Goal: Entertainment & Leisure: Consume media (video, audio)

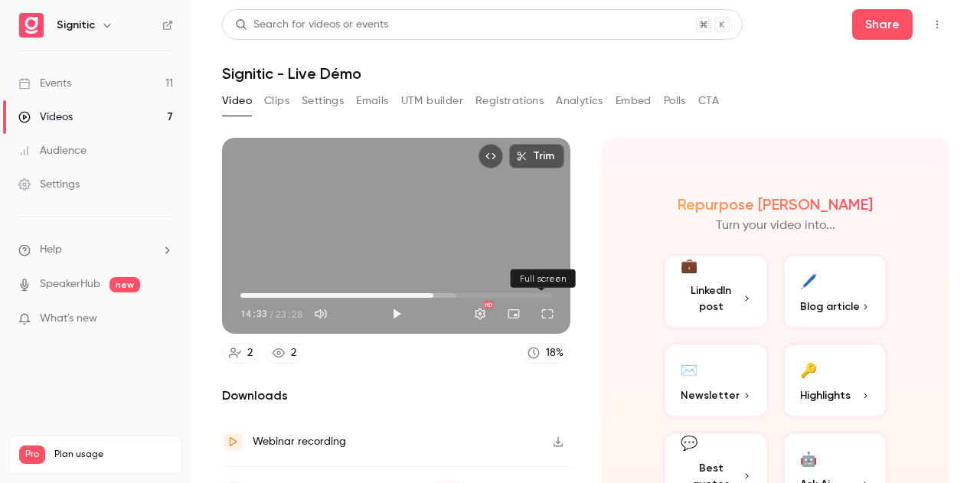
click at [541, 313] on button "Full screen" at bounding box center [547, 314] width 31 height 31
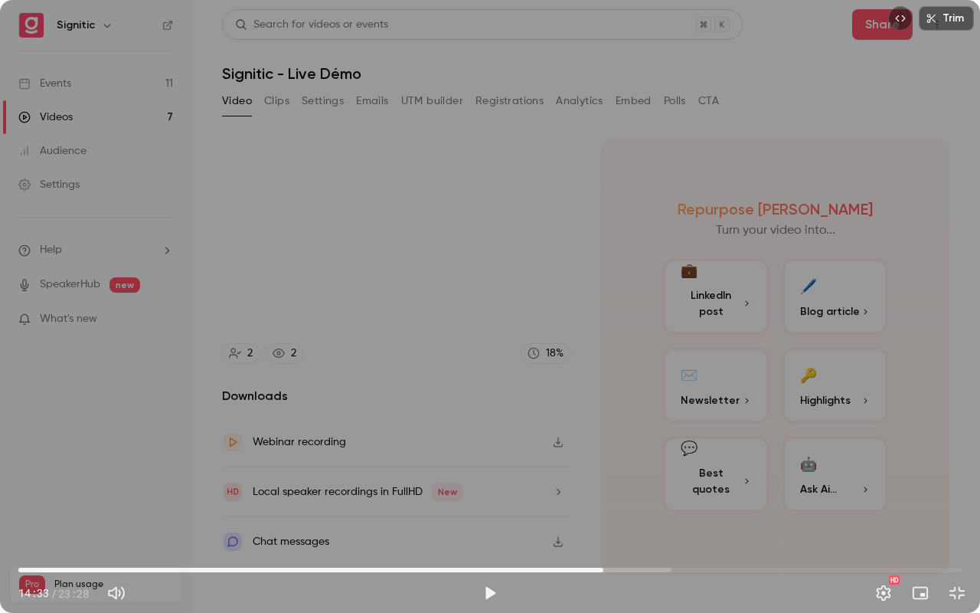
click at [763, 424] on div "Trim 14:33 14:33 / 23:28 HD" at bounding box center [490, 306] width 980 height 613
click at [734, 421] on div "Trim 14:36 14:36 / 23:28 HD" at bounding box center [490, 306] width 980 height 613
click at [663, 417] on div "Trim 14:36 14:36 / 23:28 HD" at bounding box center [490, 306] width 980 height 613
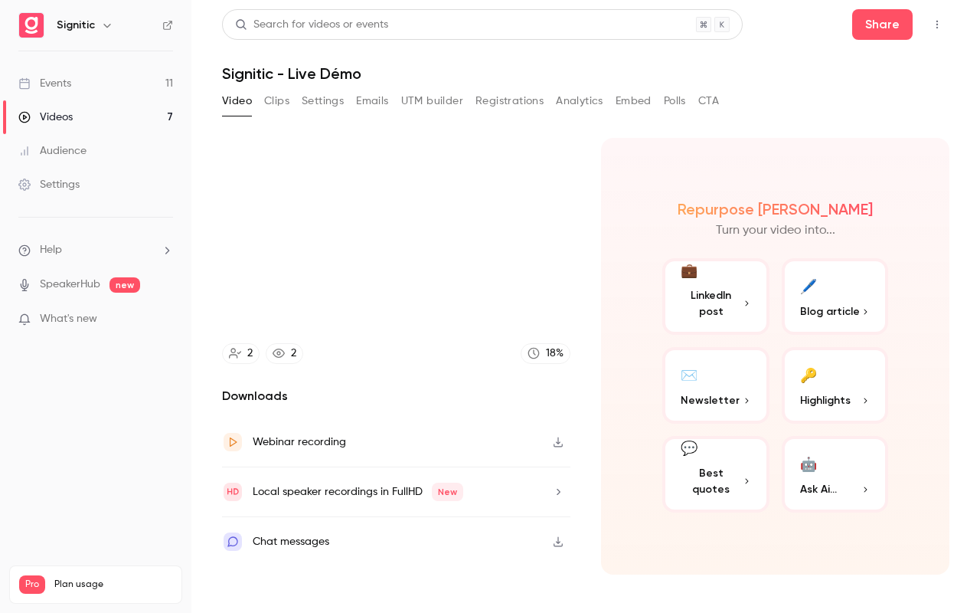
click at [663, 417] on video at bounding box center [490, 306] width 980 height 613
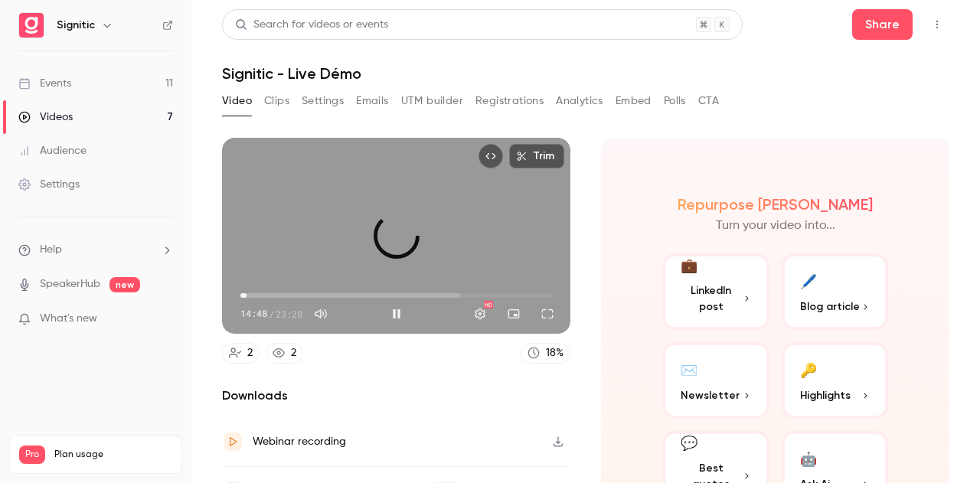
click at [247, 288] on span "00:28" at bounding box center [396, 295] width 312 height 25
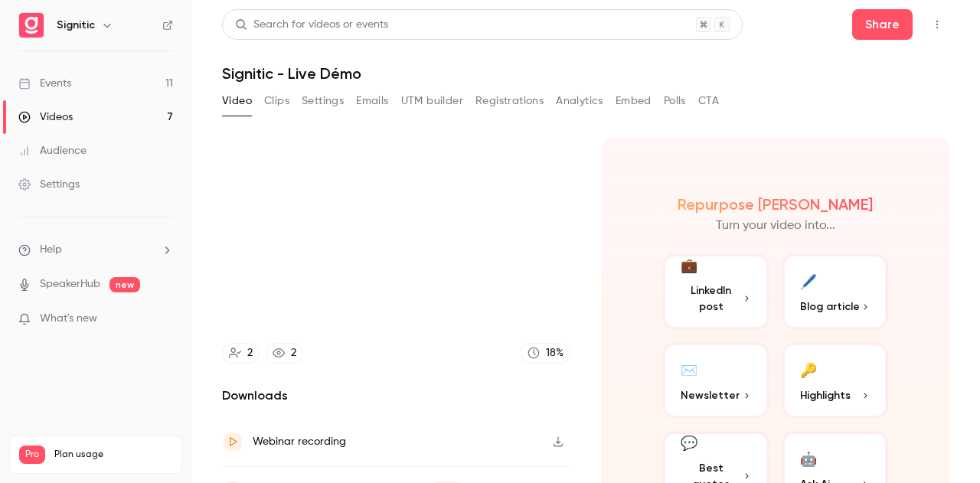
scroll to position [78, 0]
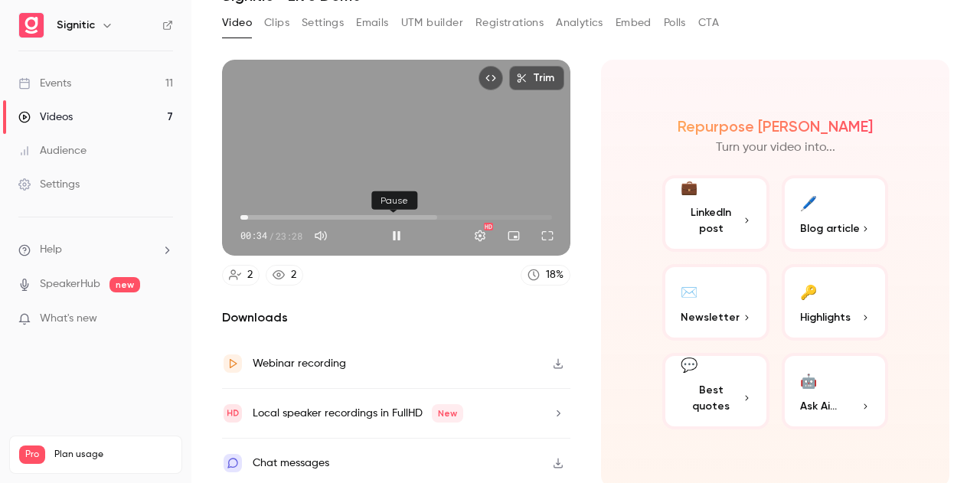
click at [397, 230] on button "Pause" at bounding box center [396, 236] width 31 height 31
type input "****"
